Goal: Navigation & Orientation: Find specific page/section

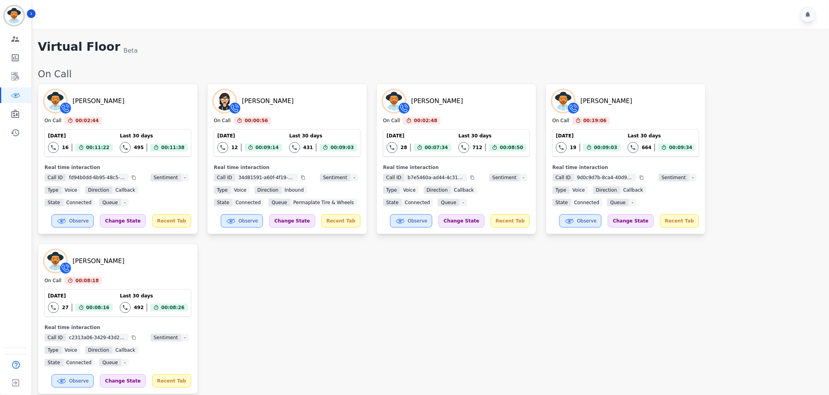
click at [493, 265] on div "[PERSON_NAME] On Call 00:02:44 Current State: On Call [DATE] 16 Total interacti…" at bounding box center [429, 238] width 783 height 311
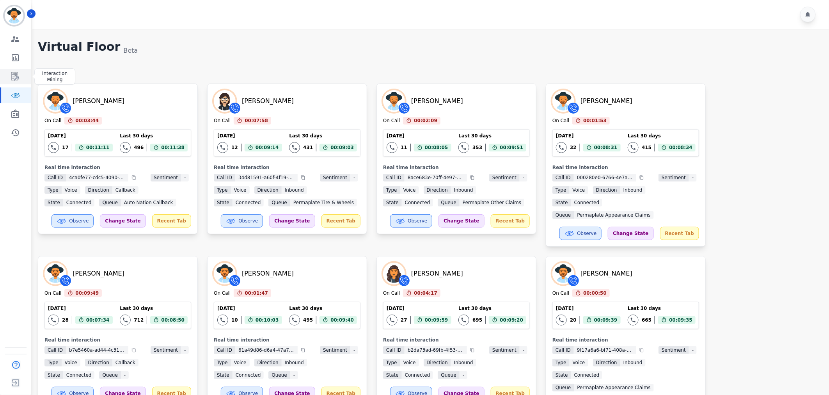
click at [14, 79] on icon "Sidebar" at bounding box center [15, 76] width 6 height 7
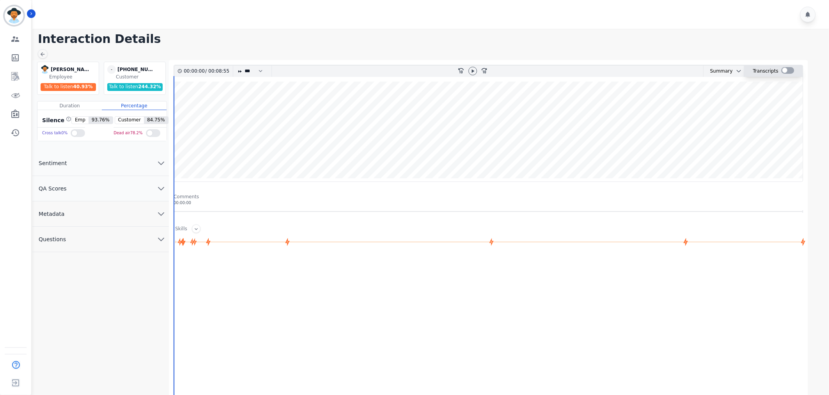
click at [782, 69] on div at bounding box center [787, 70] width 13 height 7
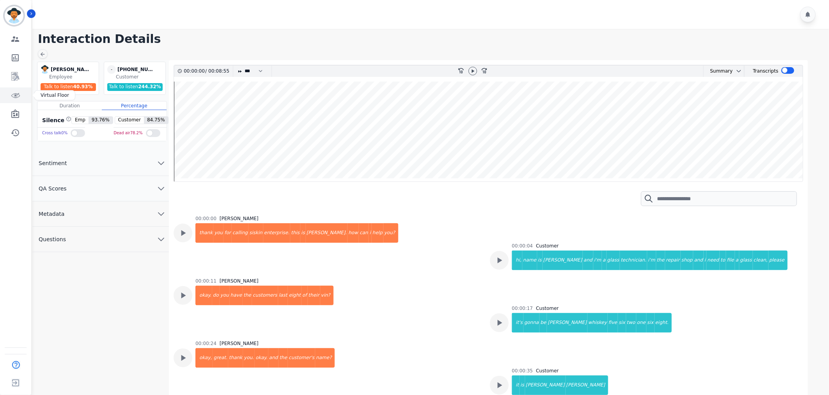
click at [14, 98] on icon "Sidebar" at bounding box center [15, 95] width 9 height 9
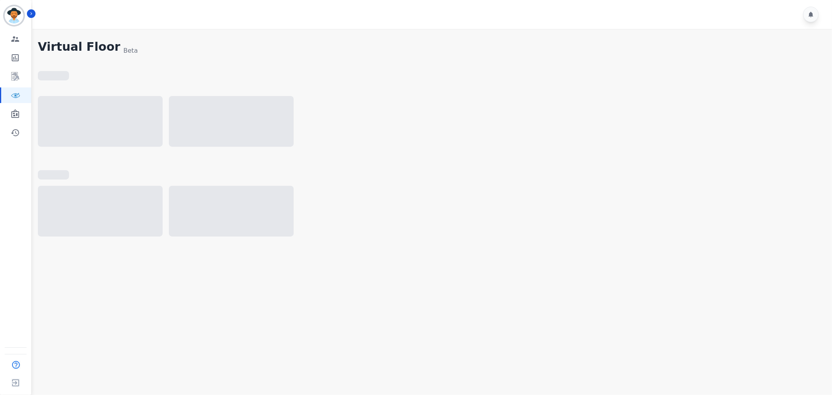
click at [510, 195] on div at bounding box center [431, 215] width 786 height 59
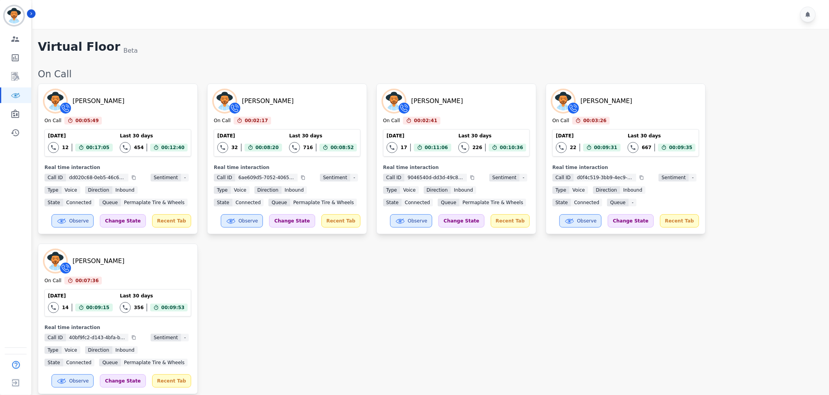
click at [467, 302] on div "Cody Gurney On Call 00:05:49 Current State: On Call Today 12 Total interactions…" at bounding box center [429, 238] width 783 height 311
click at [730, 55] on div "Virtual Floor Beta" at bounding box center [429, 48] width 783 height 16
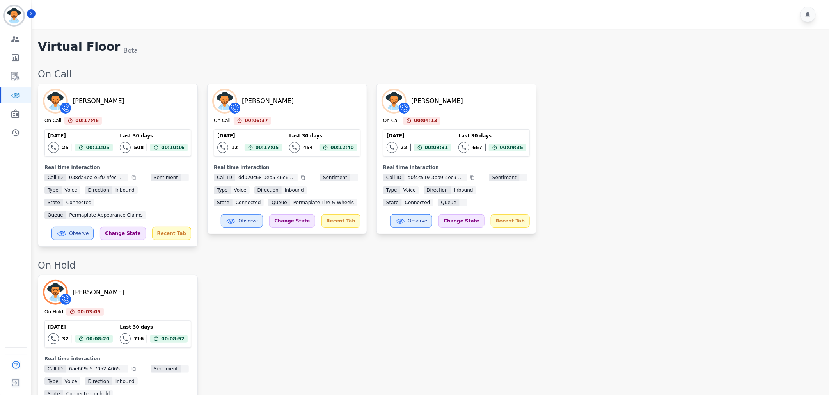
click at [675, 156] on div "Destiny Rosales On Call 00:17:46 Current State: On Call Today 25 Total interact…" at bounding box center [429, 164] width 783 height 163
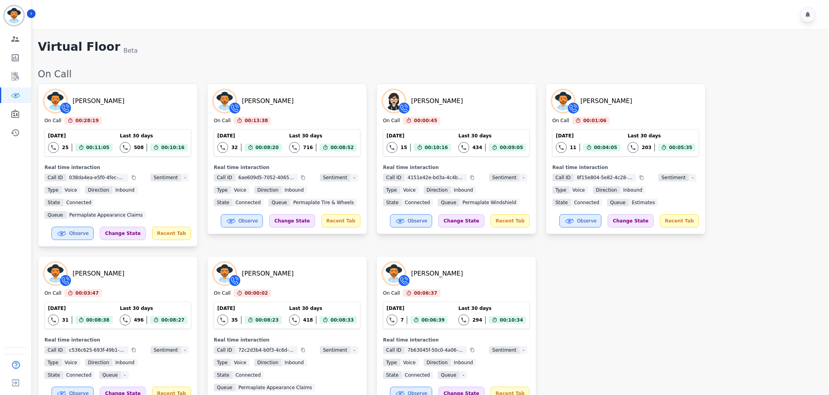
click at [703, 297] on div "Destiny Rosales On Call 00:28:19 Current State: On Call Today 25 Total interact…" at bounding box center [429, 250] width 783 height 335
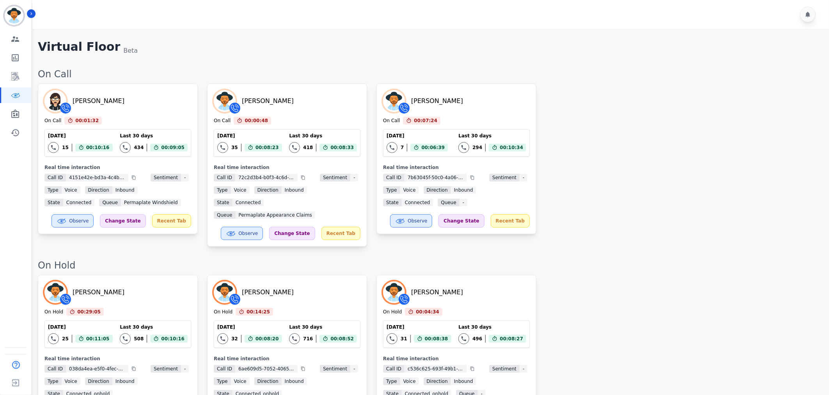
click at [703, 297] on div "Destiny Rosales On Hold 00:29:05 Current State: On Hold Today 25 Total interact…" at bounding box center [429, 356] width 783 height 163
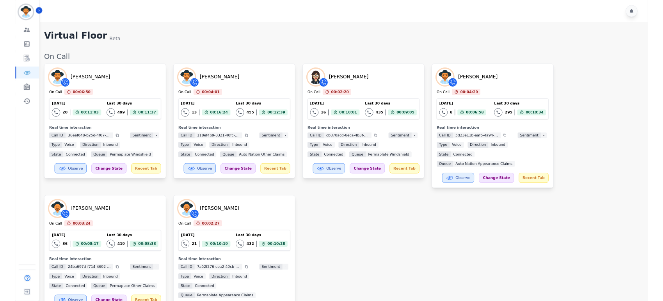
scroll to position [421, 0]
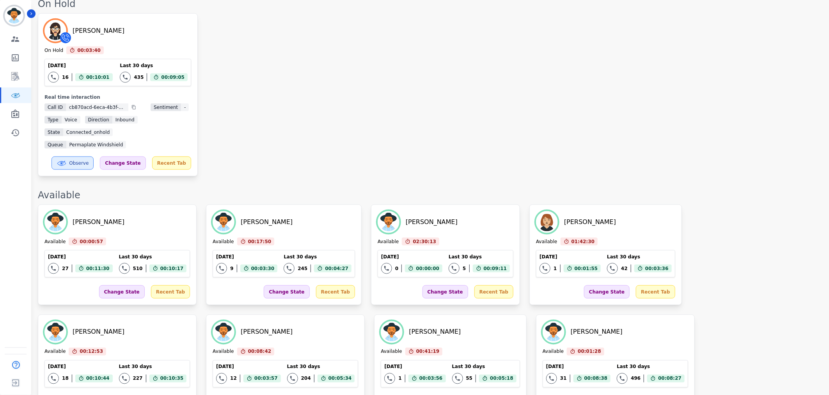
click at [648, 103] on div "Zuleica Ramirez On Hold 00:03:40 Current State: On Hold Today 16 Total interact…" at bounding box center [429, 94] width 783 height 163
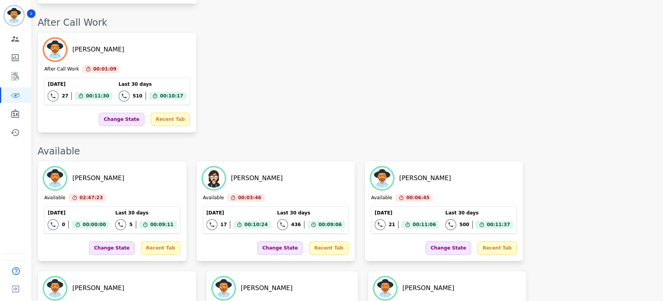
click at [287, 95] on div "Destiny Rosales After Call Work 00:01:09 Current State: After Call Work Today 2…" at bounding box center [346, 82] width 618 height 101
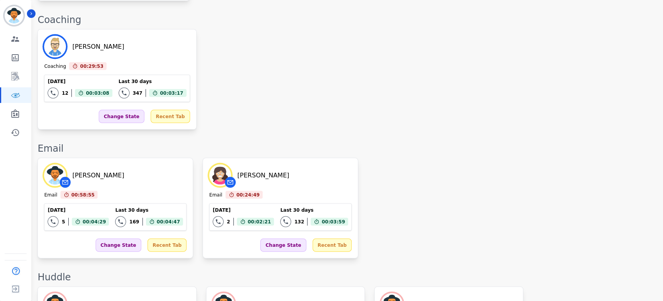
scroll to position [1033, 0]
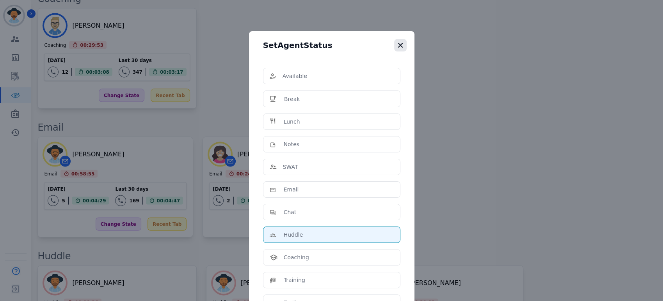
click at [398, 44] on icon "button" at bounding box center [400, 45] width 8 height 8
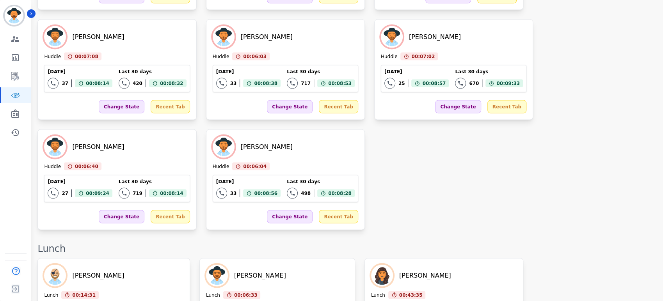
scroll to position [1131, 0]
